Goal: Task Accomplishment & Management: Use online tool/utility

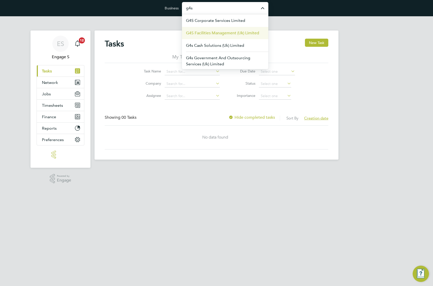
click at [228, 32] on span "G4S Facilities Management (Uk) Limited" at bounding box center [222, 33] width 73 height 6
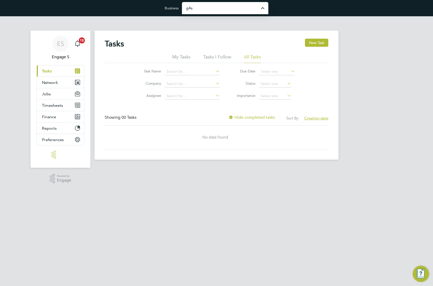
type input "G4S Facilities Management (Uk) Limited"
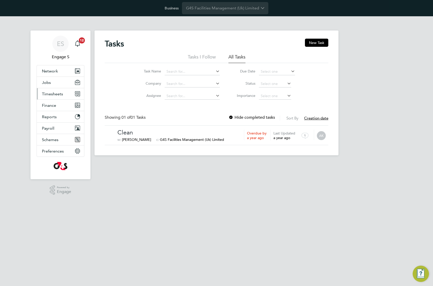
click at [55, 98] on button "Timesheets" at bounding box center [60, 93] width 47 height 11
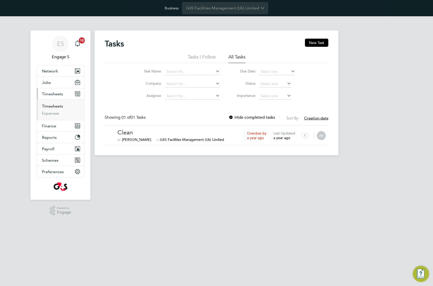
click at [54, 105] on link "Timesheets" at bounding box center [52, 106] width 21 height 5
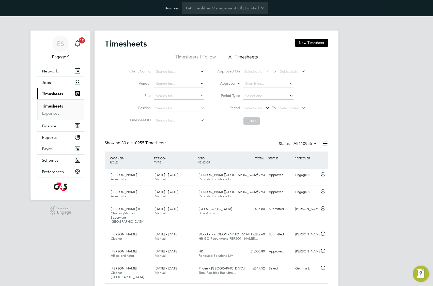
click at [238, 43] on div "Timesheets New Timesheet" at bounding box center [217, 46] width 224 height 15
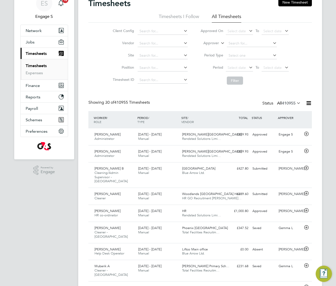
click at [220, 43] on icon at bounding box center [220, 41] width 0 height 5
click at [210, 48] on li "Worker" at bounding box center [206, 49] width 25 height 7
click at [239, 42] on input at bounding box center [252, 43] width 50 height 7
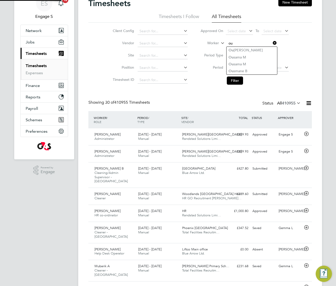
type input "ou"
